Goal: Task Accomplishment & Management: Manage account settings

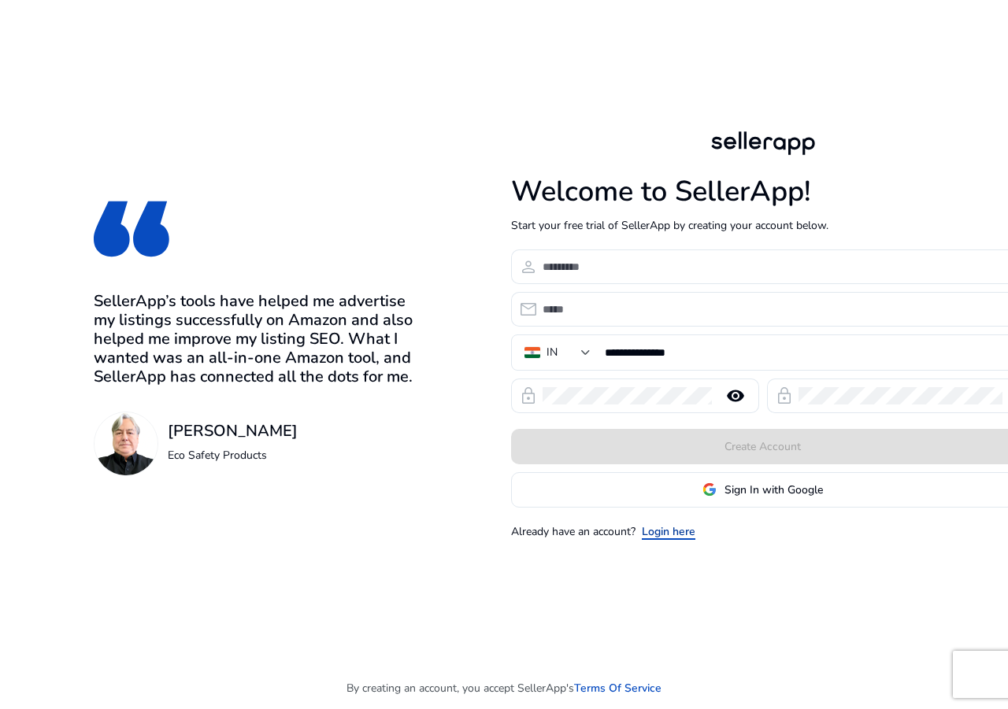
click at [664, 530] on link "Login here" at bounding box center [668, 531] width 54 height 17
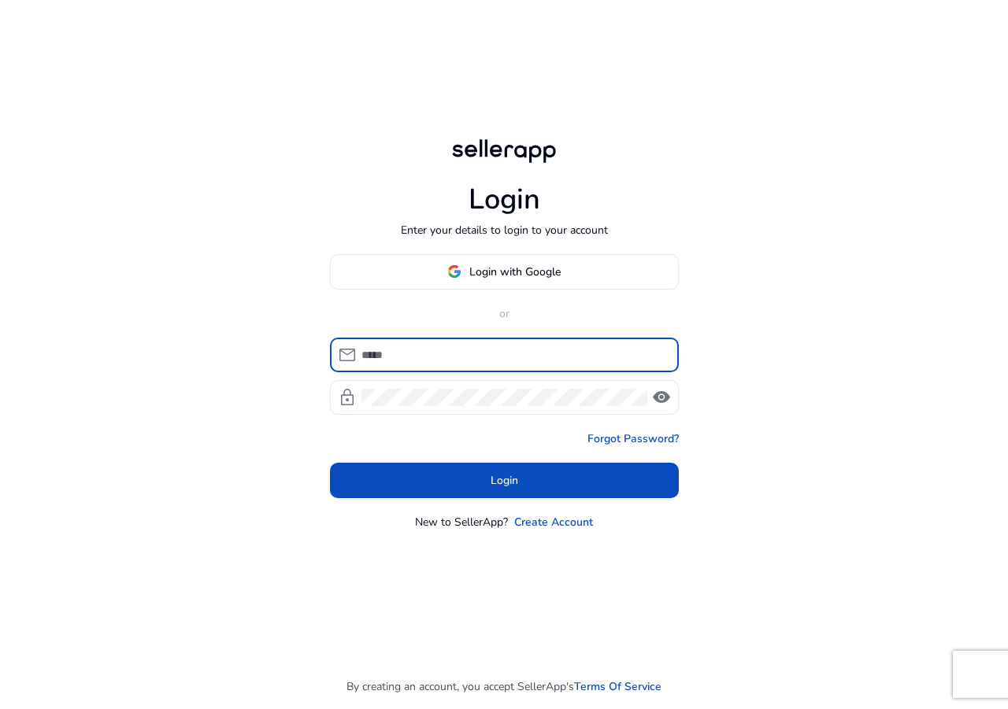
click at [401, 357] on input at bounding box center [513, 354] width 305 height 17
type input "**********"
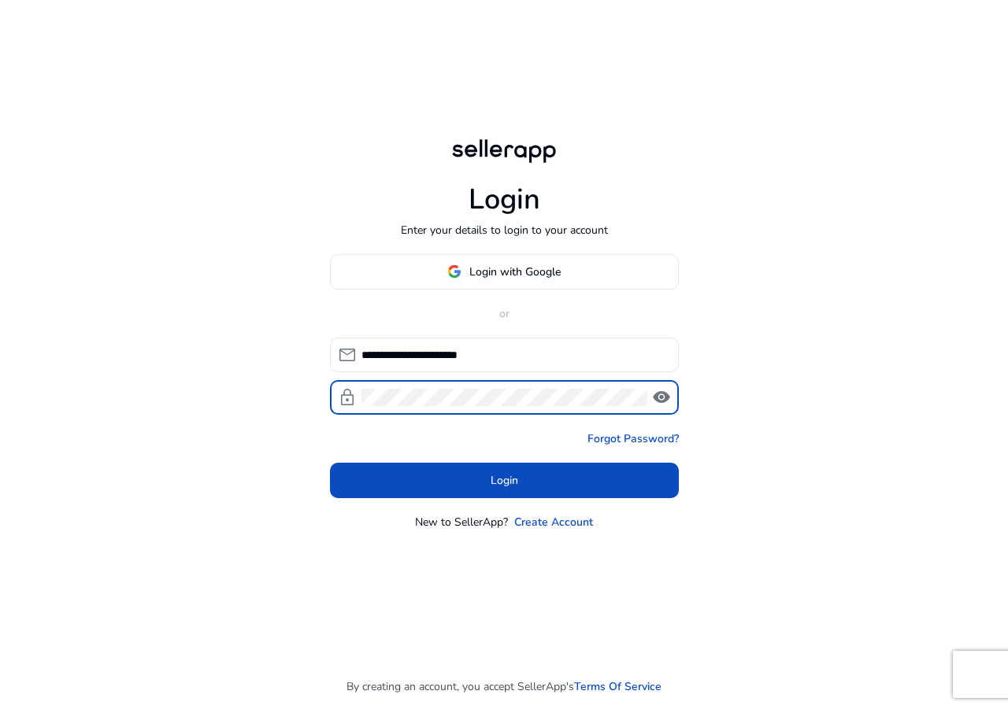
click button "Login" at bounding box center [504, 480] width 349 height 35
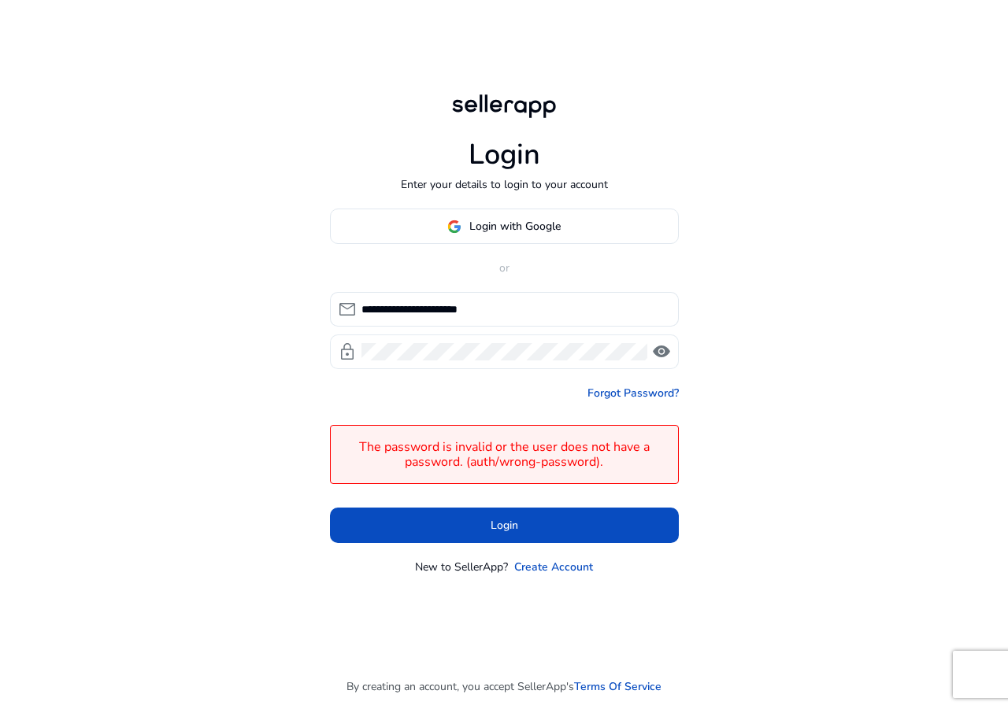
click at [654, 357] on span "visibility" at bounding box center [661, 351] width 19 height 19
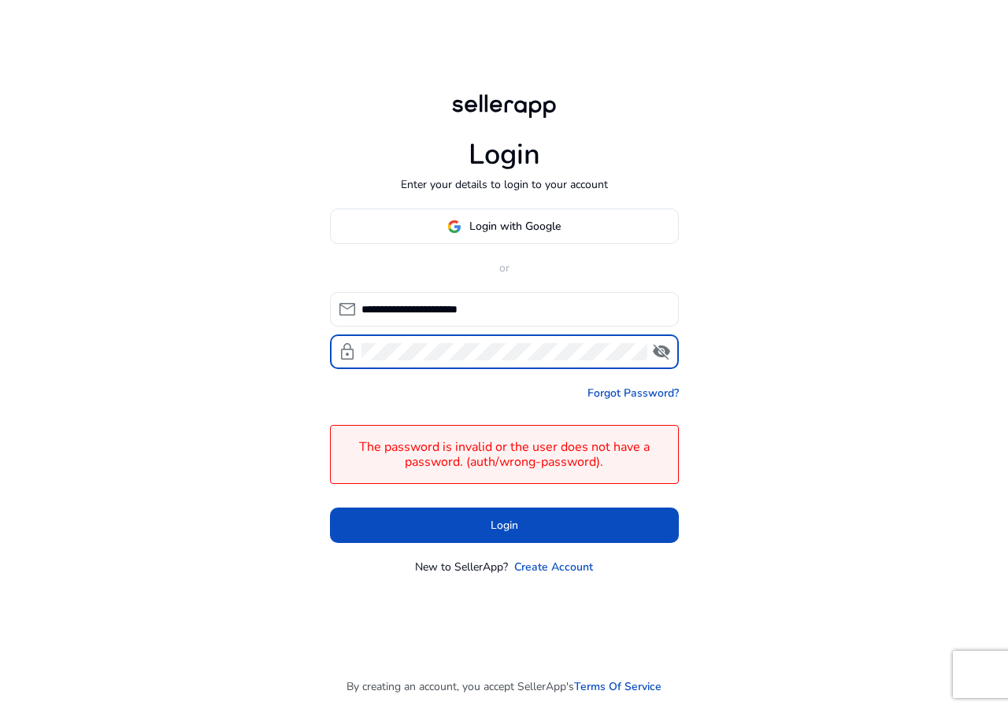
click button "Login" at bounding box center [504, 525] width 349 height 35
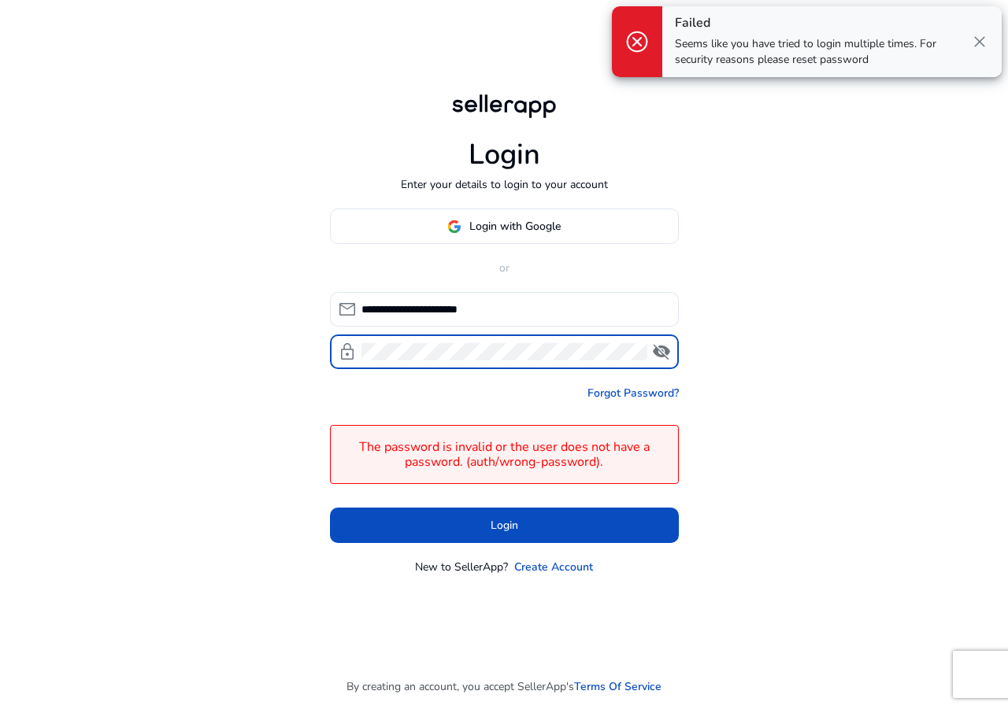
drag, startPoint x: 862, startPoint y: 290, endPoint x: 678, endPoint y: 290, distance: 184.2
click at [817, 290] on div "**********" at bounding box center [504, 354] width 1008 height 709
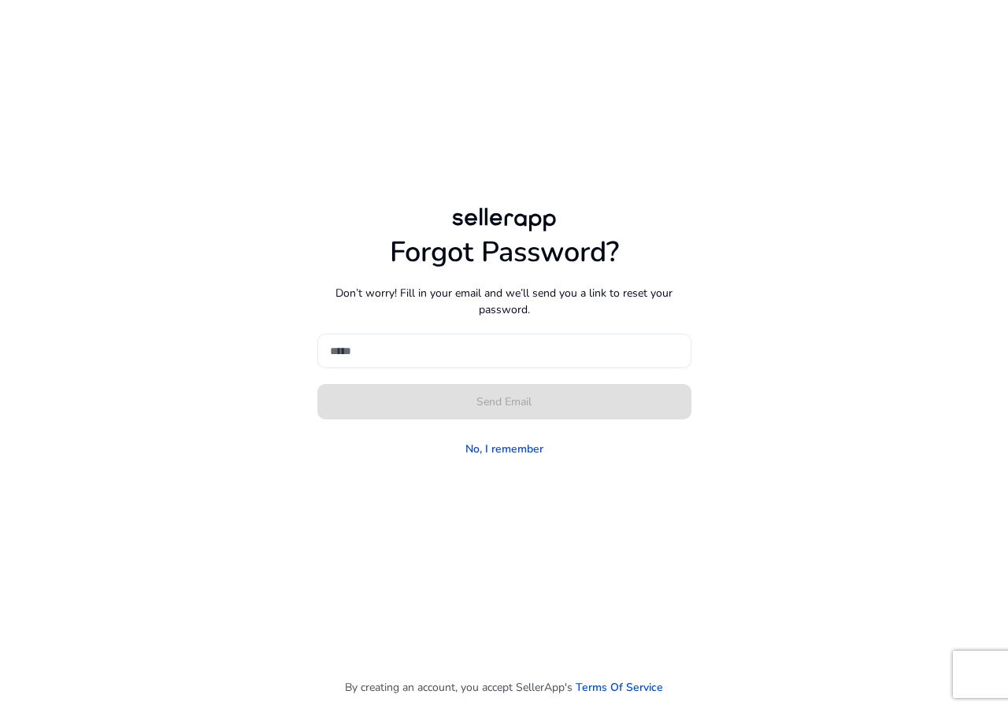
drag, startPoint x: 435, startPoint y: 340, endPoint x: 412, endPoint y: 337, distance: 23.0
click at [432, 340] on div at bounding box center [504, 351] width 349 height 35
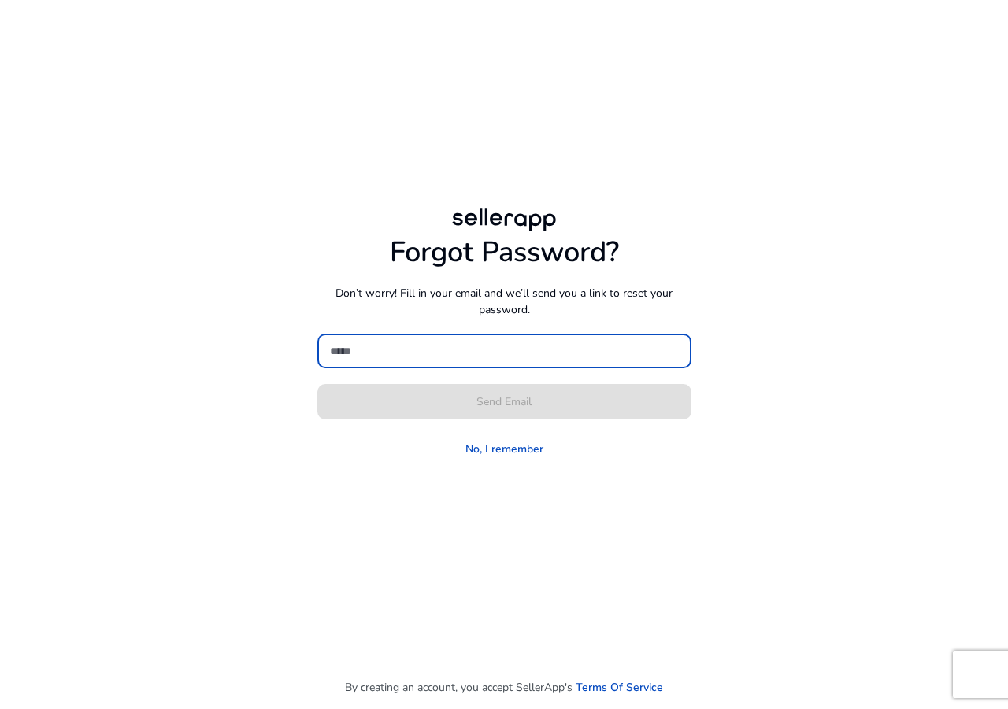
click at [406, 337] on div at bounding box center [504, 351] width 349 height 35
